Goal: Information Seeking & Learning: Check status

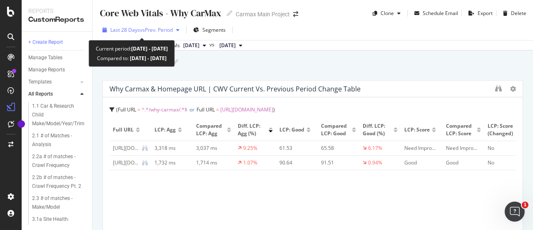
click at [171, 30] on span "vs Prev. Period" at bounding box center [156, 29] width 33 height 7
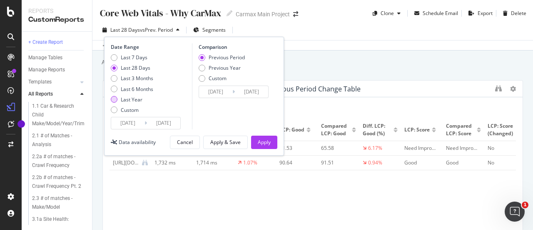
click at [115, 98] on div "Last Year" at bounding box center [114, 99] width 7 height 7
type input "[DATE]"
click at [258, 142] on div "Apply" at bounding box center [264, 141] width 13 height 7
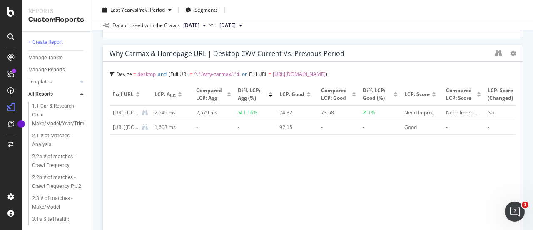
scroll to position [123, 0]
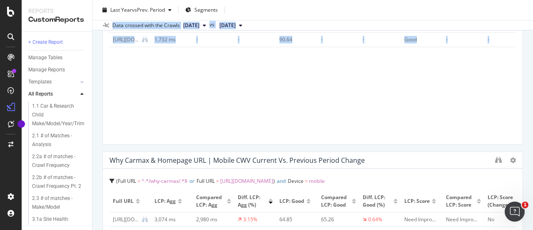
drag, startPoint x: 524, startPoint y: 37, endPoint x: 516, endPoint y: 20, distance: 19.0
click at [516, 20] on div "Core Web Vitals - Why CarMax Core Web Vitals - Why CarMax Carmax Main Project C…" at bounding box center [313, 115] width 441 height 230
click at [519, 49] on div "Core Web Vitals - Why CarMax Core Web Vitals - Why CarMax Carmax Main Project C…" at bounding box center [313, 115] width 441 height 230
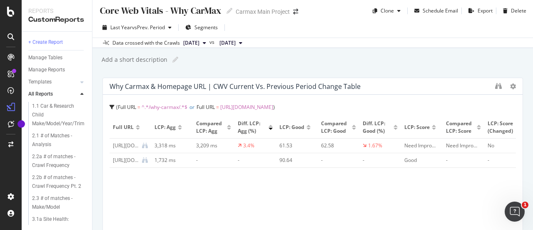
scroll to position [0, 0]
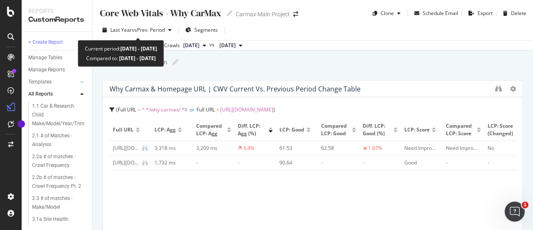
click at [148, 37] on div "Last Year vs Prev. Period Segments" at bounding box center [313, 31] width 441 height 17
click at [168, 27] on div "Last Year vs Prev. Period" at bounding box center [137, 30] width 76 height 13
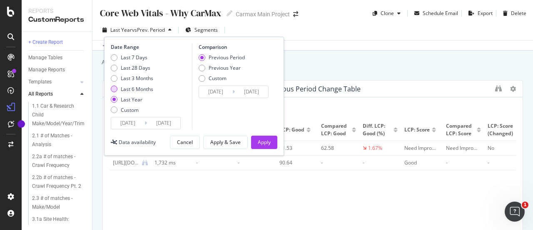
click at [113, 90] on div "Last 6 Months" at bounding box center [114, 88] width 7 height 7
type input "[DATE]"
click at [258, 140] on div "Apply" at bounding box center [264, 141] width 13 height 7
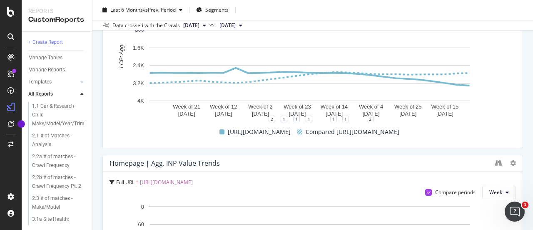
scroll to position [1485, 0]
